Goal: Check status: Check status

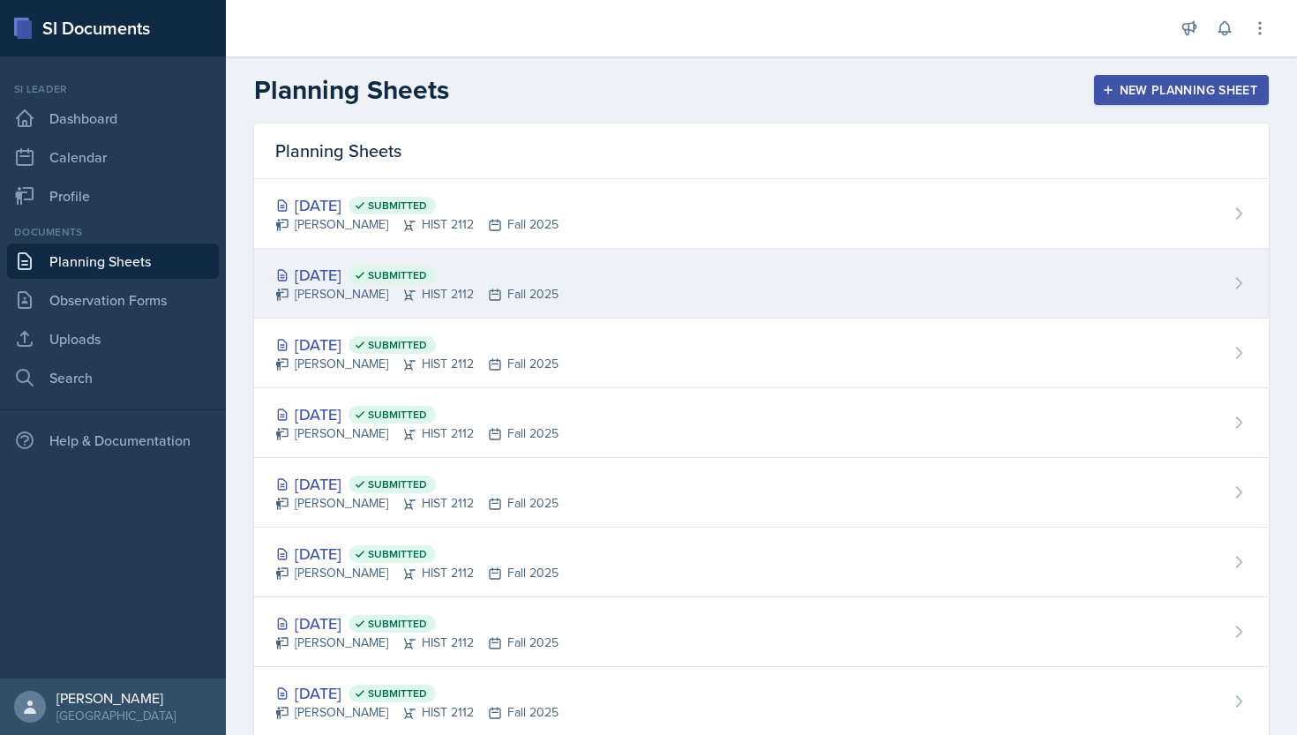
click at [367, 266] on div "Sep 29th, 2025 Submitted" at bounding box center [416, 275] width 283 height 24
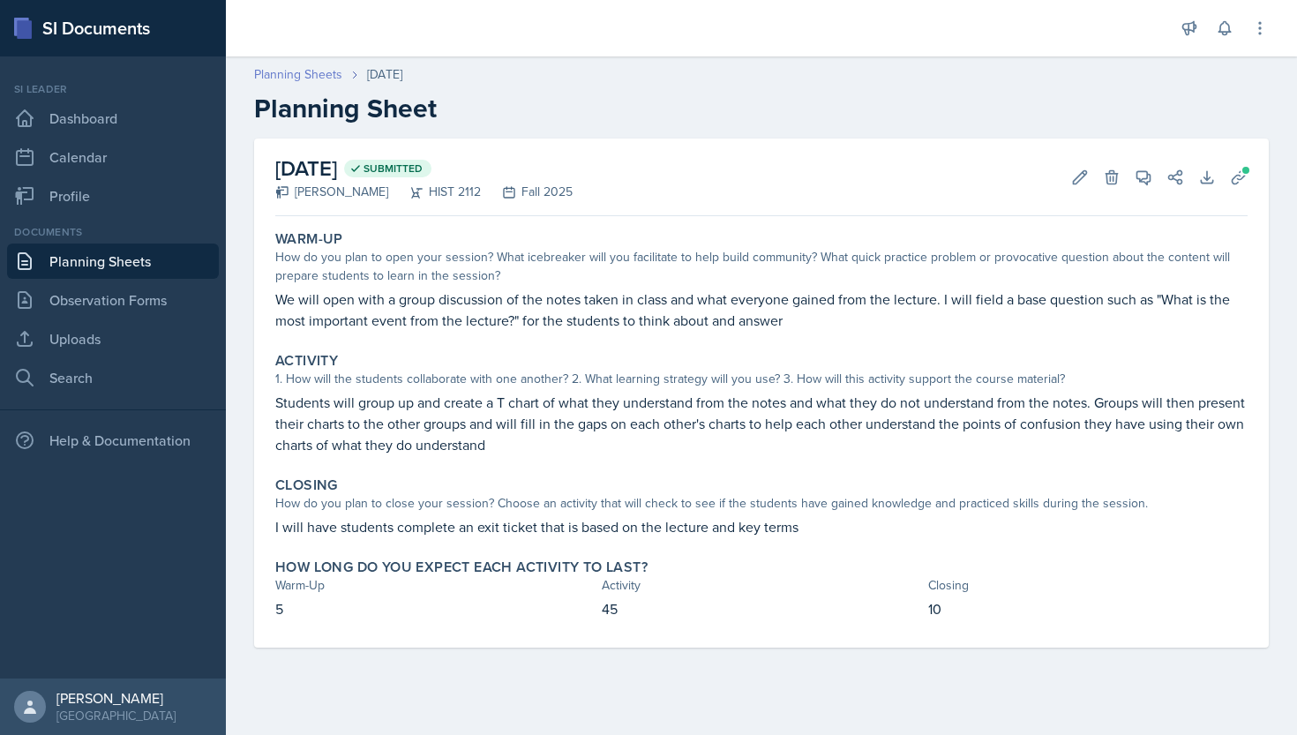
click at [331, 79] on link "Planning Sheets" at bounding box center [298, 74] width 88 height 19
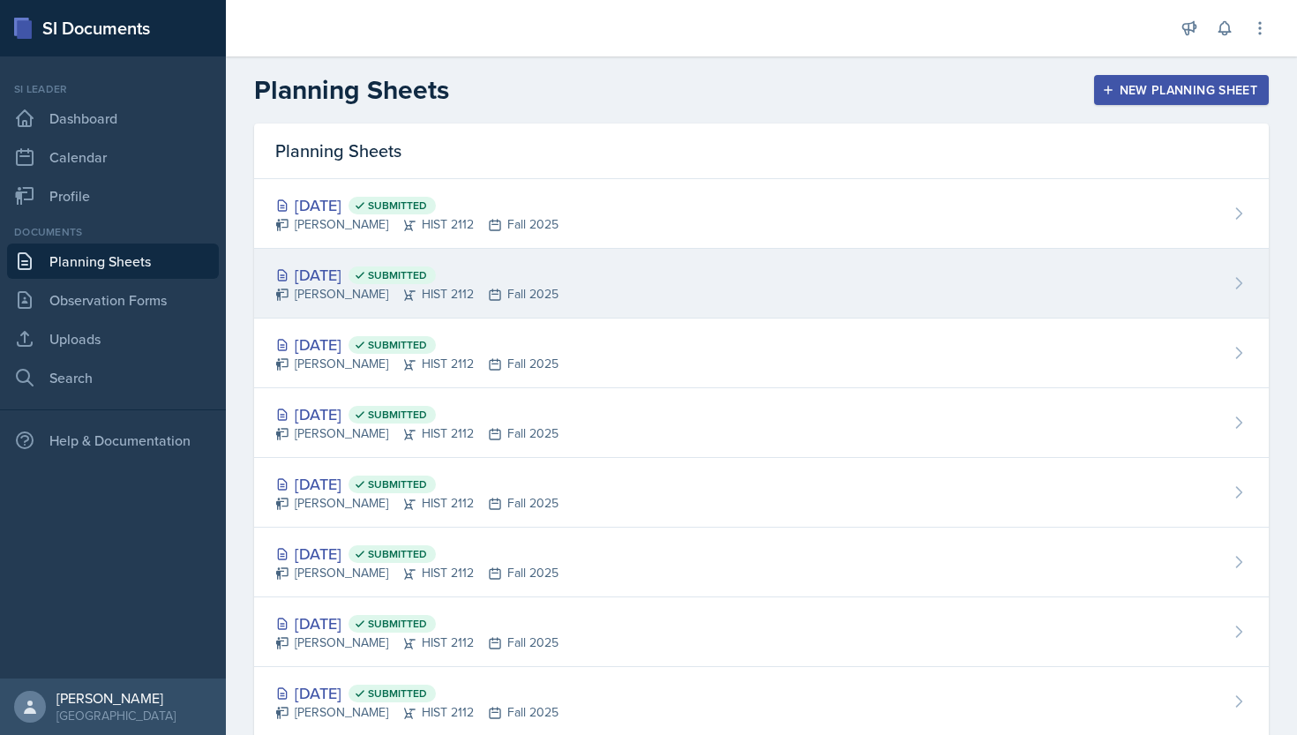
click at [365, 263] on div "Sep 29th, 2025 Submitted" at bounding box center [416, 275] width 283 height 24
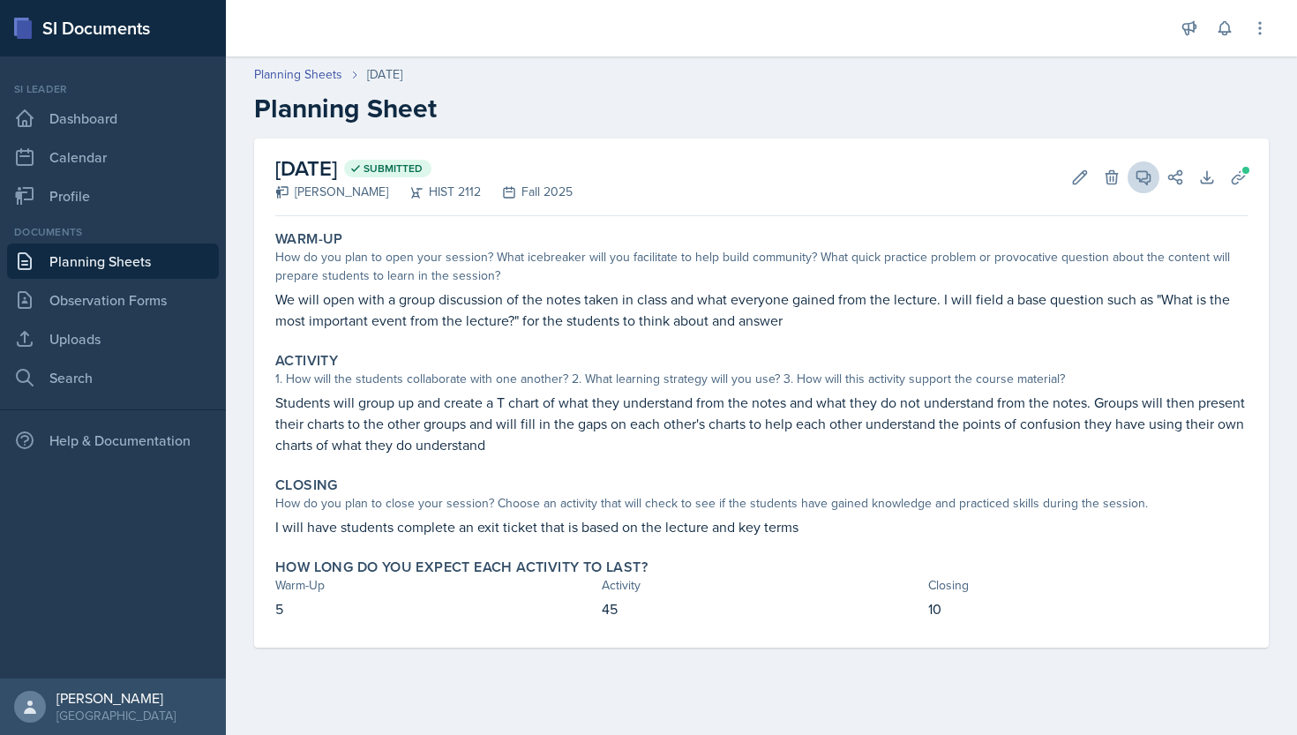
click at [1156, 179] on button "View Comments" at bounding box center [1143, 177] width 32 height 32
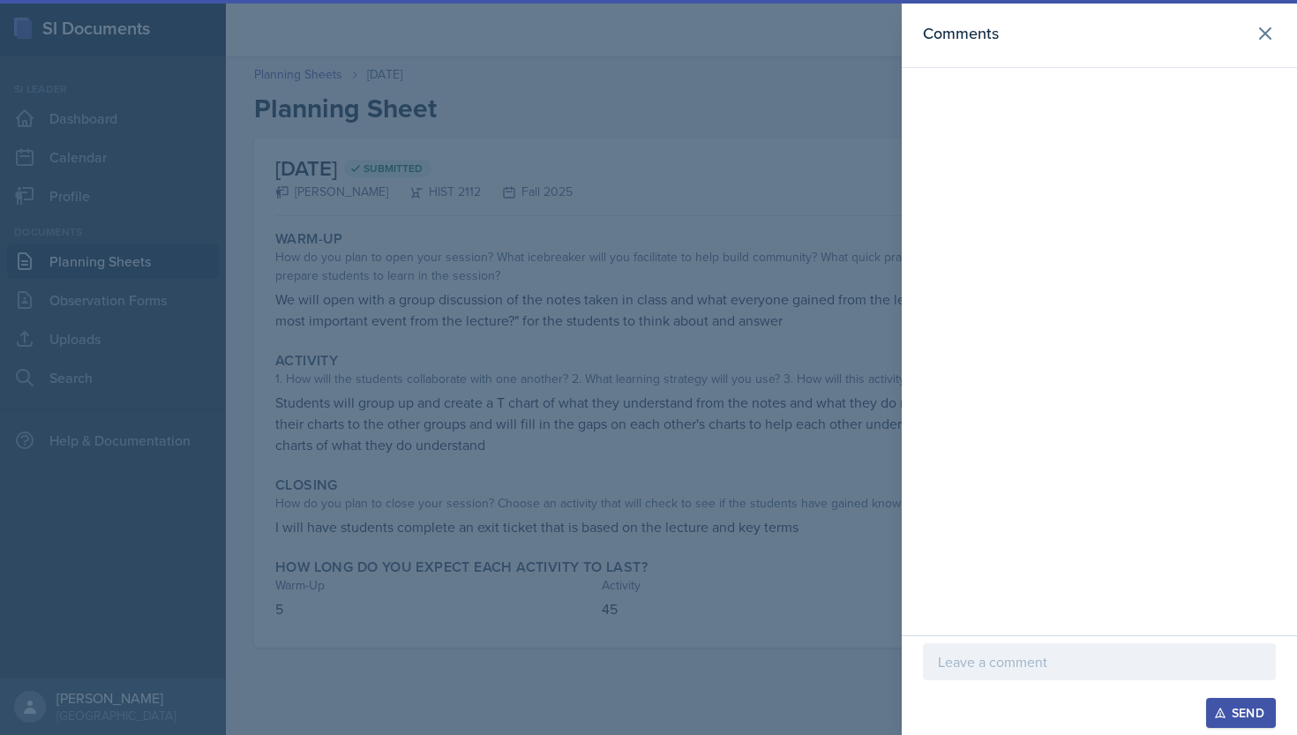
click at [802, 118] on div at bounding box center [648, 367] width 1297 height 735
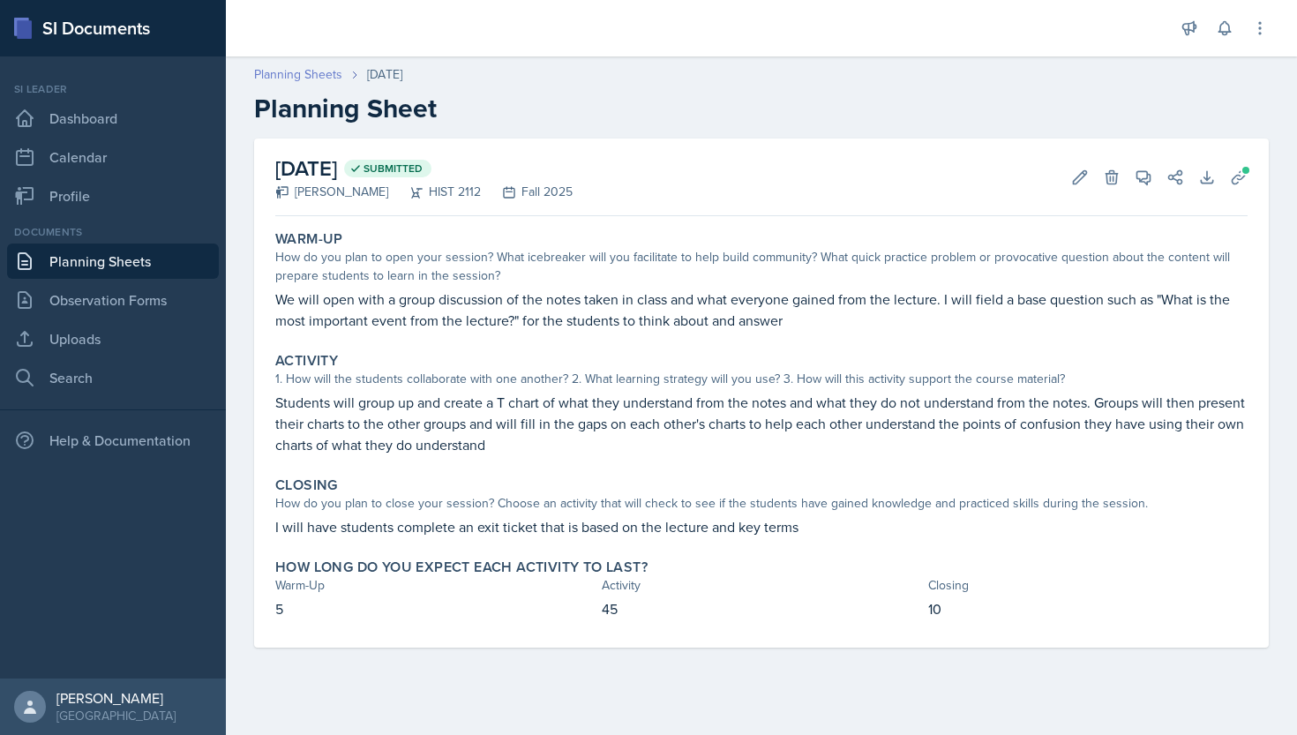
click at [319, 73] on link "Planning Sheets" at bounding box center [298, 74] width 88 height 19
